Goal: Transaction & Acquisition: Purchase product/service

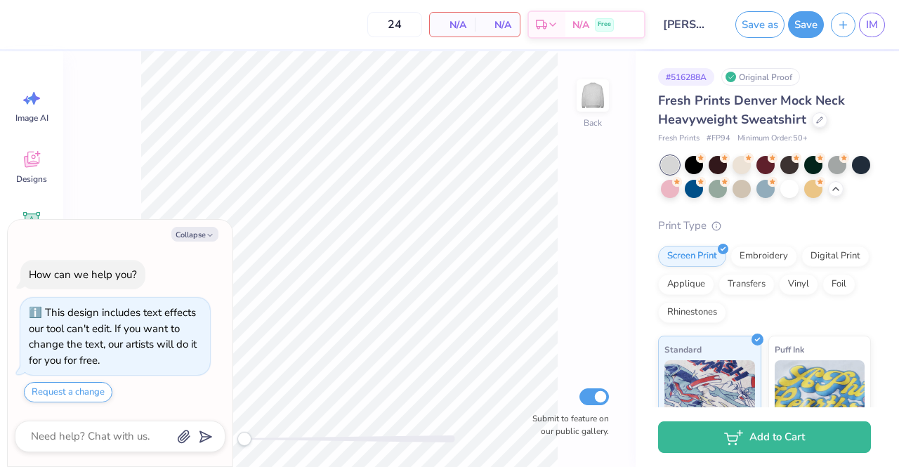
type input "50"
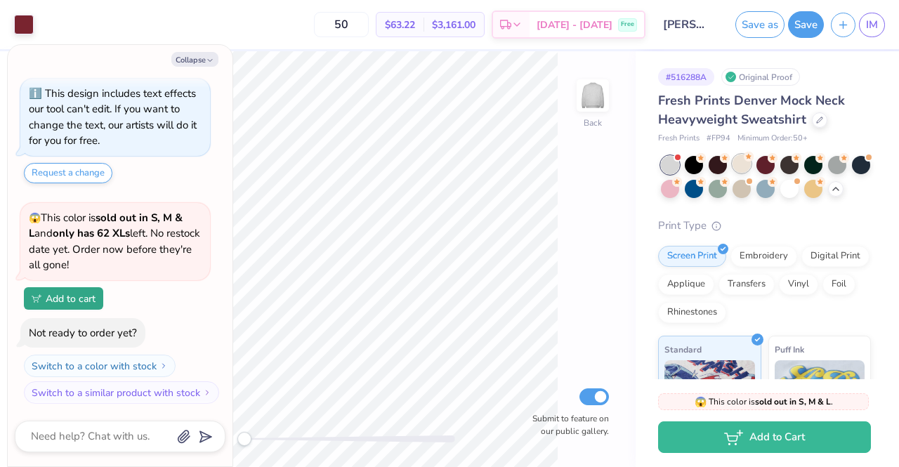
click at [744, 165] on div at bounding box center [741, 163] width 18 height 18
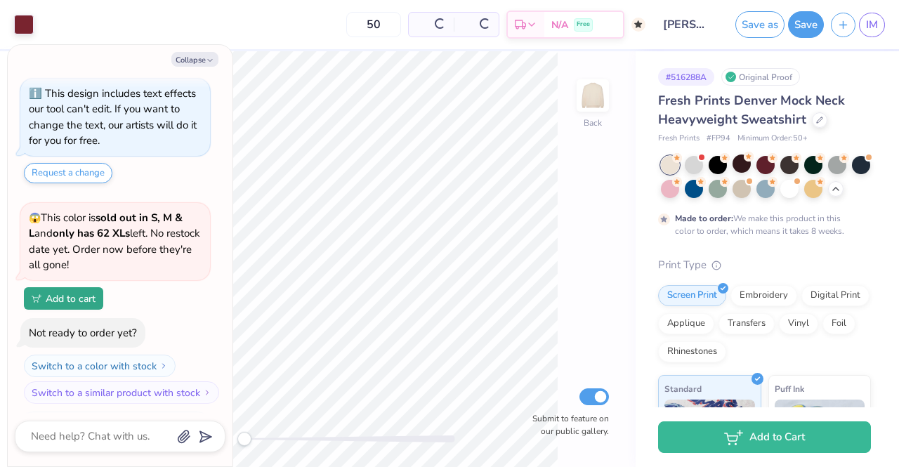
scroll to position [177, 0]
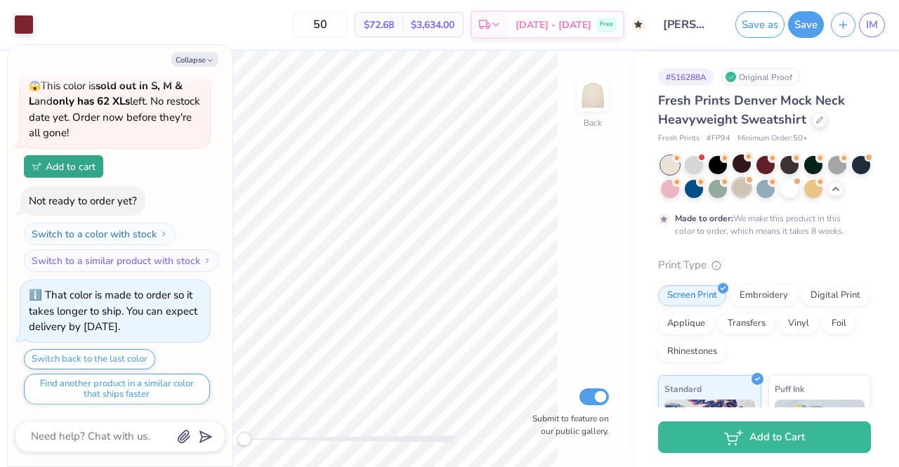
click at [751, 187] on div at bounding box center [741, 187] width 18 height 18
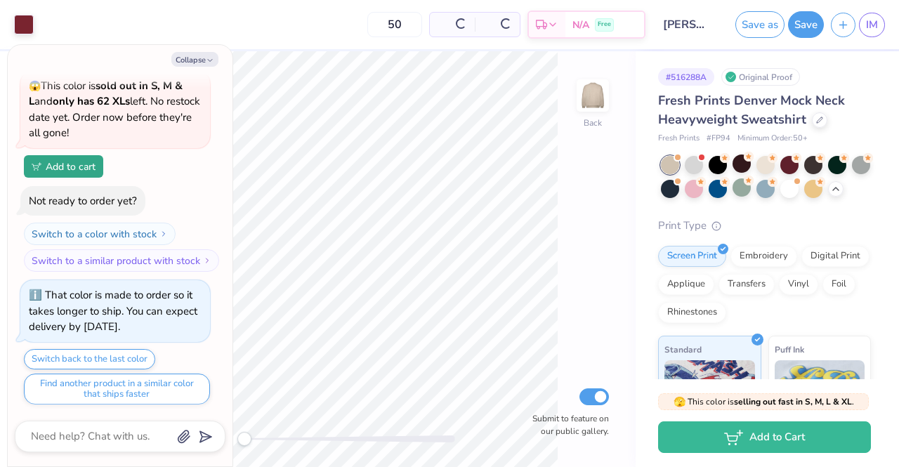
scroll to position [468, 0]
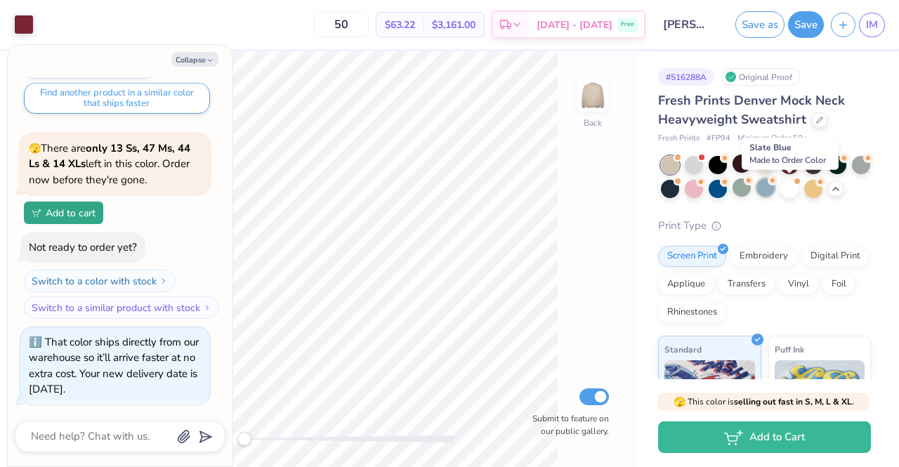
click at [774, 190] on div at bounding box center [765, 187] width 18 height 18
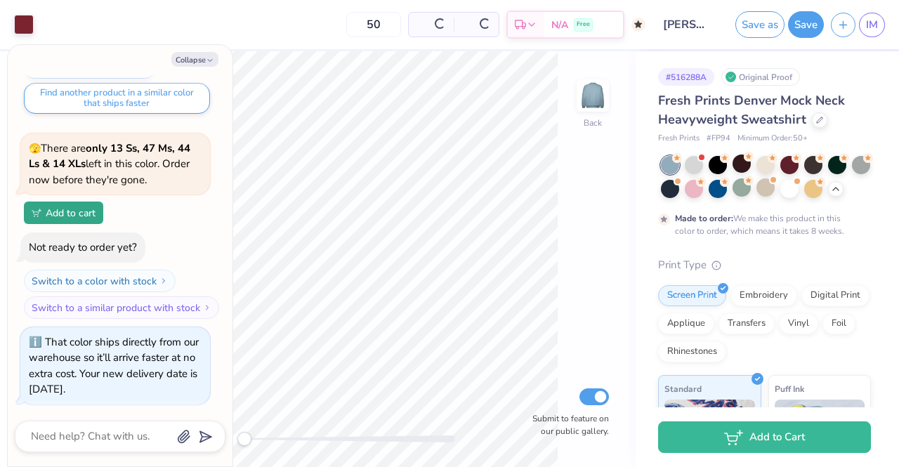
scroll to position [599, 0]
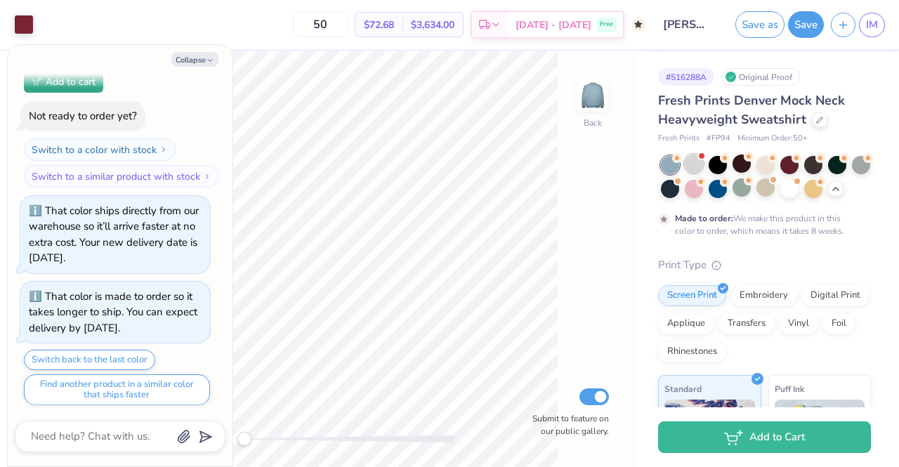
click at [695, 173] on div at bounding box center [694, 163] width 18 height 18
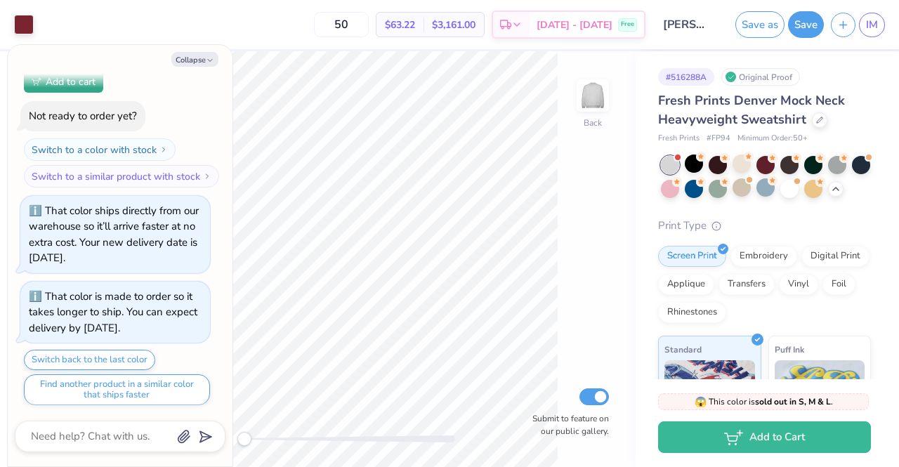
scroll to position [905, 0]
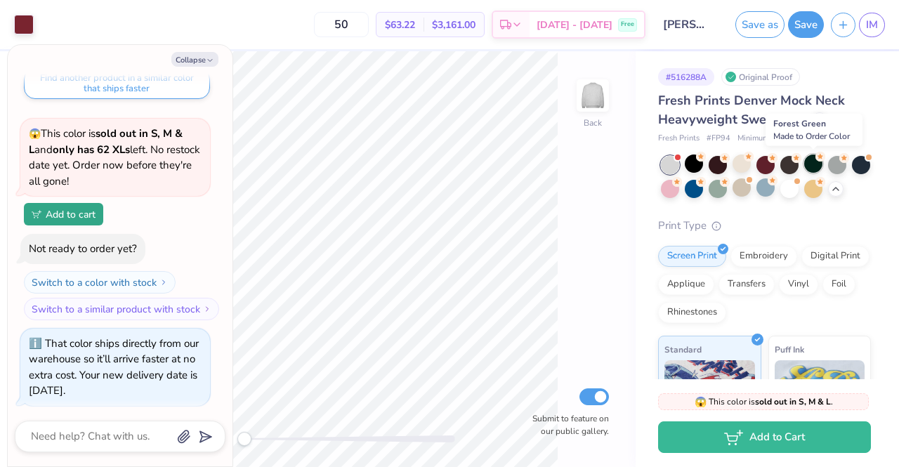
click at [813, 169] on div at bounding box center [813, 163] width 18 height 18
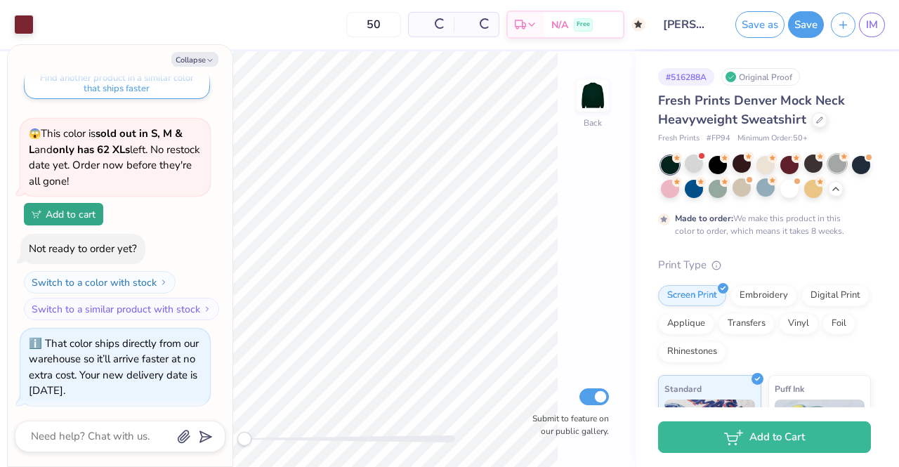
click at [832, 168] on div at bounding box center [837, 163] width 18 height 18
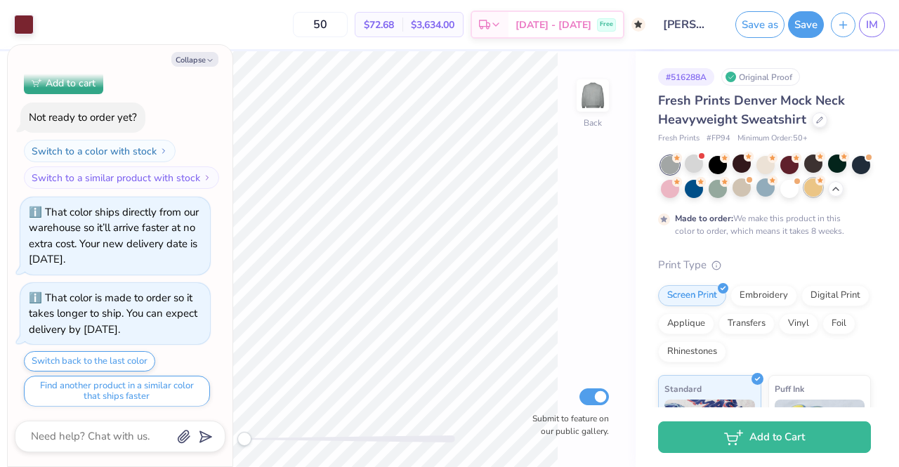
click at [822, 188] on div at bounding box center [813, 187] width 18 height 18
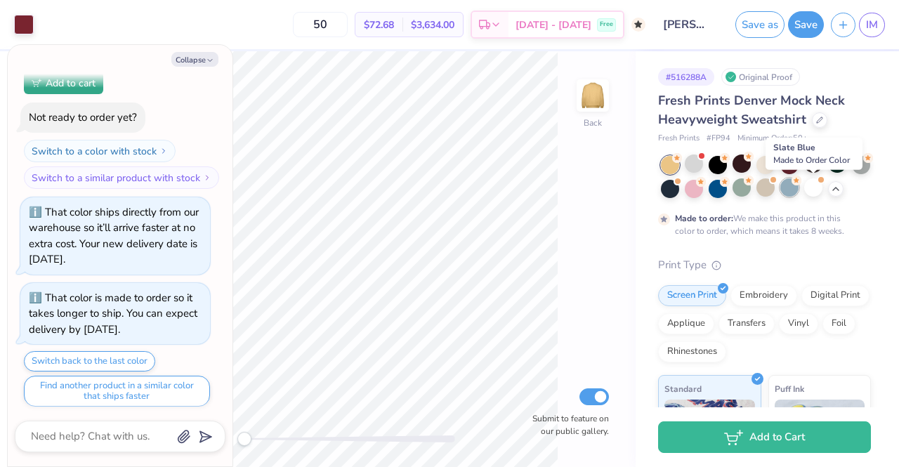
click at [798, 191] on div at bounding box center [789, 187] width 18 height 18
click at [170, 312] on div "That color is made to order so it takes longer to ship. You can expect delivery…" at bounding box center [113, 314] width 169 height 46
click at [144, 247] on div "That color ships directly from our warehouse so it’ll arrive faster at no extra…" at bounding box center [114, 236] width 170 height 62
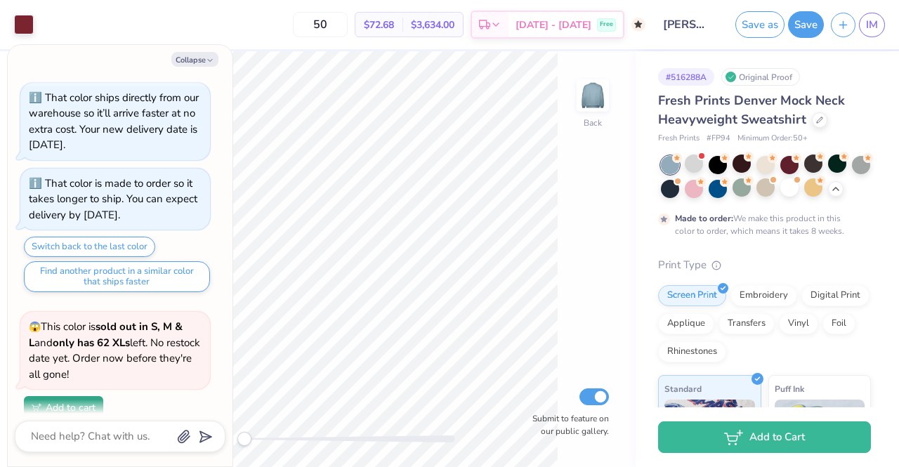
scroll to position [712, 0]
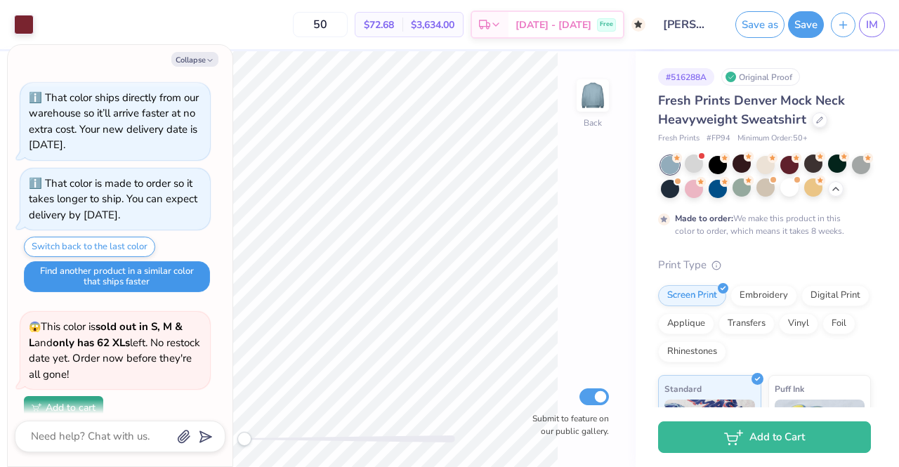
click at [140, 289] on button "Find another product in a similar color that ships faster" at bounding box center [117, 276] width 186 height 31
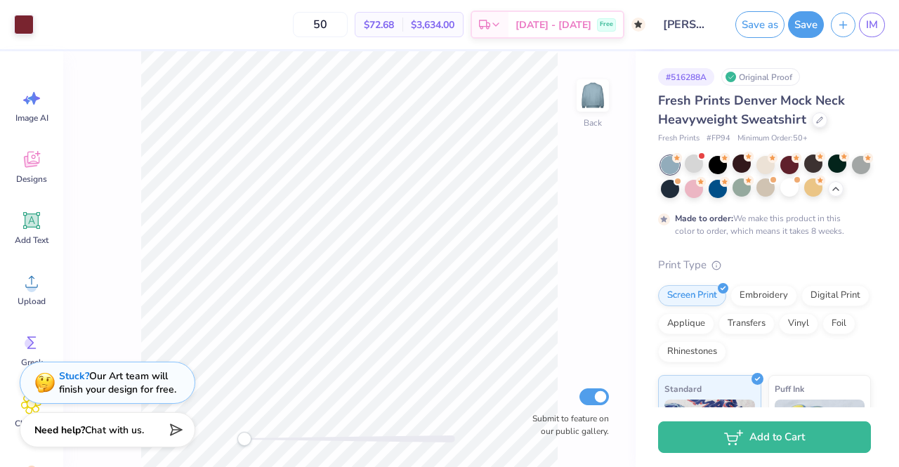
type textarea "x"
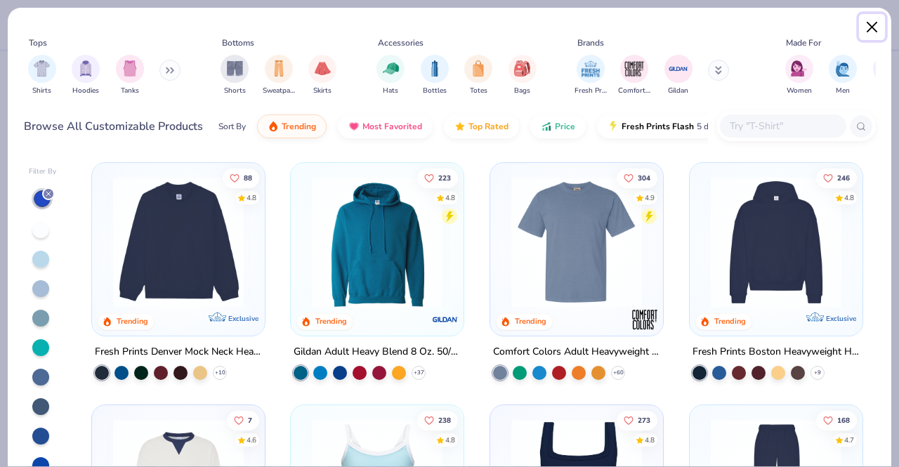
click at [874, 29] on button "Close" at bounding box center [872, 27] width 27 height 27
